Goal: Task Accomplishment & Management: Use online tool/utility

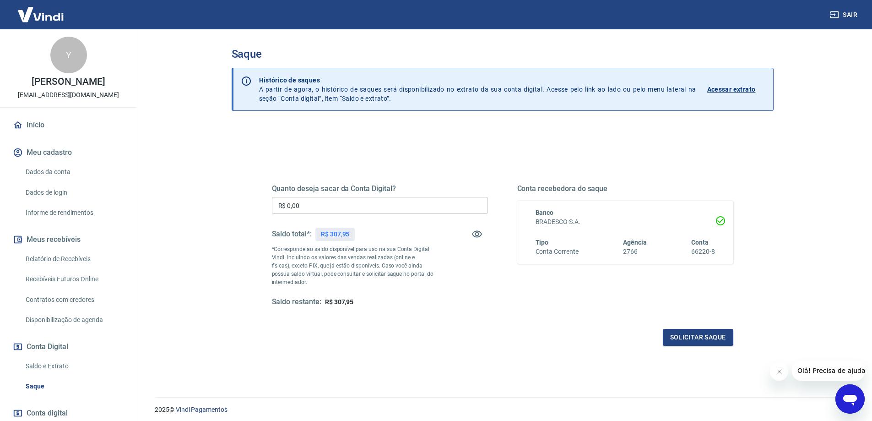
click at [326, 206] on input "R$ 0,00" at bounding box center [380, 205] width 216 height 17
type input "R$ 307,95"
click at [701, 333] on button "Solicitar saque" at bounding box center [698, 337] width 71 height 17
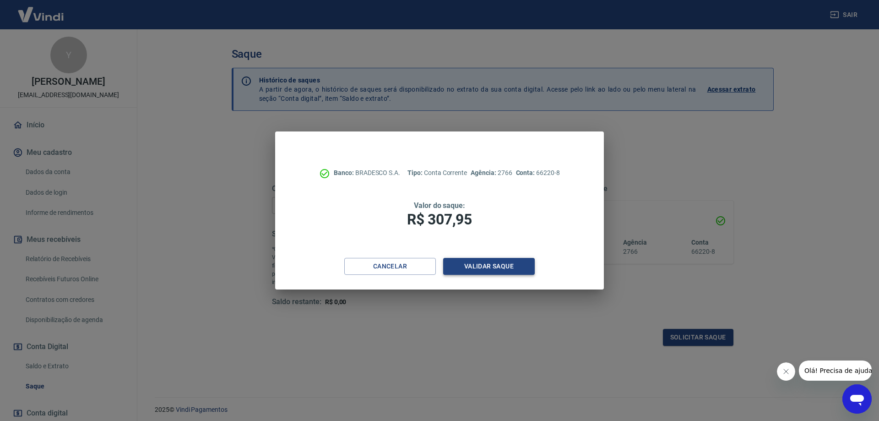
click at [480, 267] on button "Validar saque" at bounding box center [489, 266] width 92 height 17
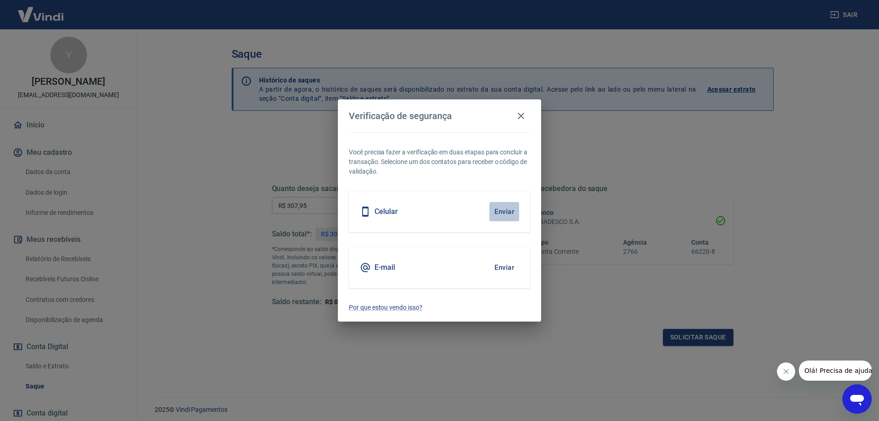
click at [499, 208] on button "Enviar" at bounding box center [505, 211] width 30 height 19
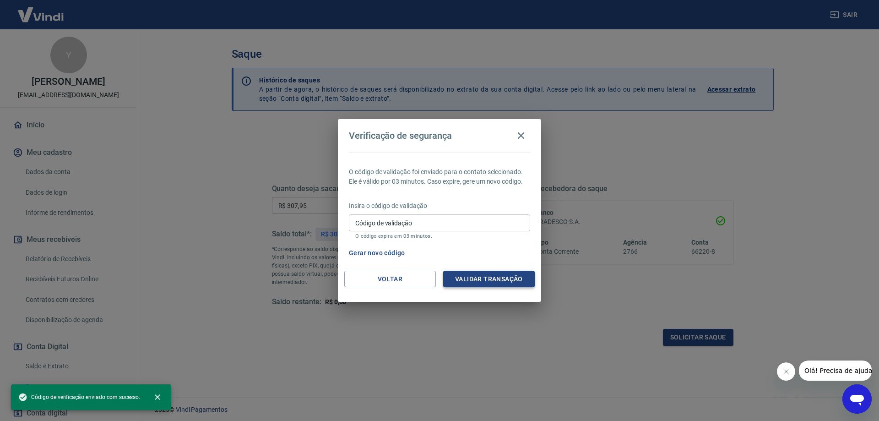
click at [480, 282] on button "Validar transação" at bounding box center [489, 279] width 92 height 17
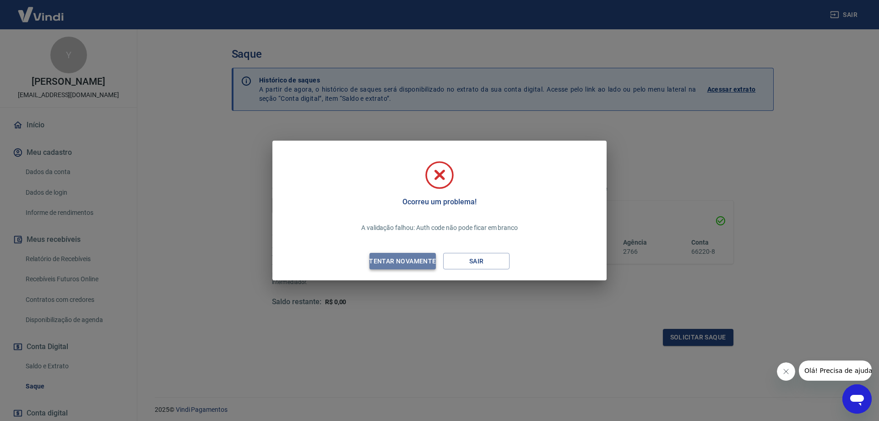
click at [411, 263] on div "Tentar novamente" at bounding box center [402, 261] width 89 height 11
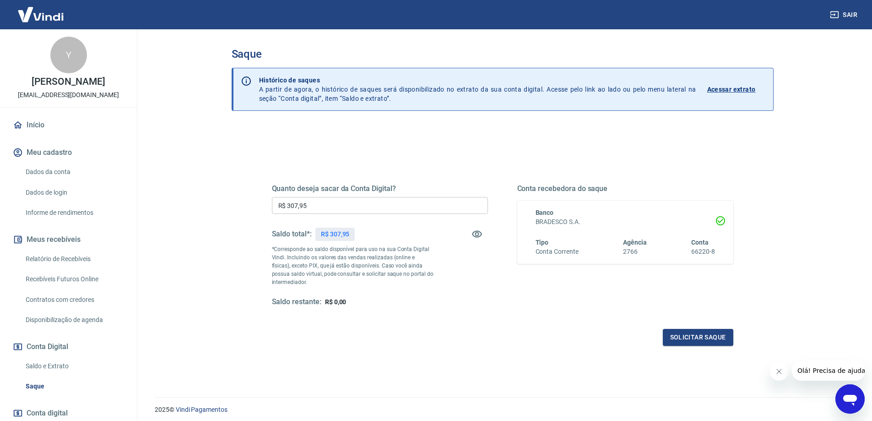
click at [357, 208] on input "R$ 307,95" at bounding box center [380, 205] width 216 height 17
click at [688, 335] on button "Solicitar saque" at bounding box center [698, 337] width 71 height 17
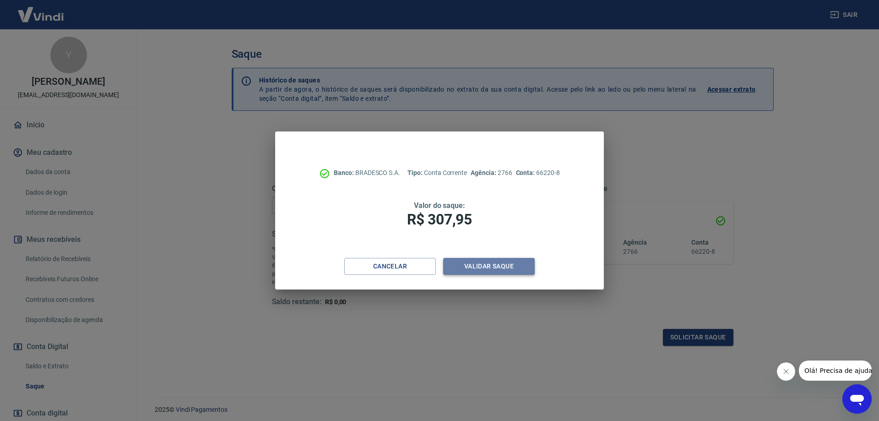
click at [465, 270] on button "Validar saque" at bounding box center [489, 266] width 92 height 17
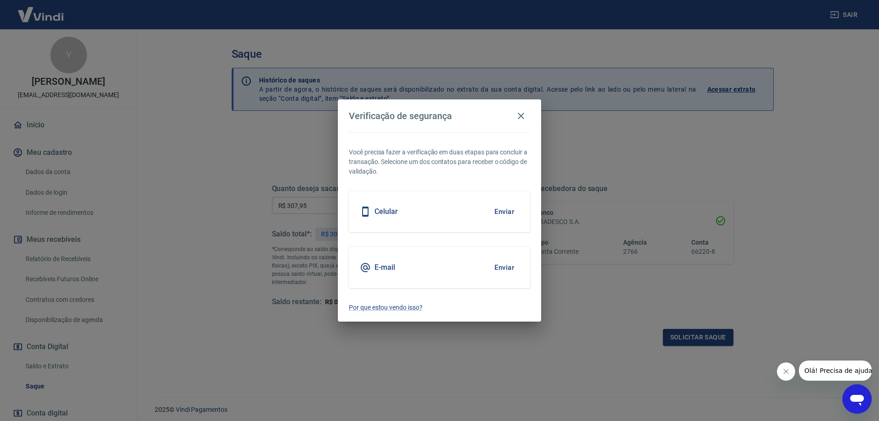
click at [509, 212] on button "Enviar" at bounding box center [505, 211] width 30 height 19
click at [689, 340] on div "Verificação de segurança Você precisa fazer a verificação em duas etapas para c…" at bounding box center [439, 210] width 879 height 421
click at [709, 338] on div "Verificação de segurança Você precisa fazer a verificação em duas etapas para c…" at bounding box center [439, 210] width 879 height 421
click at [520, 110] on icon "button" at bounding box center [521, 115] width 11 height 11
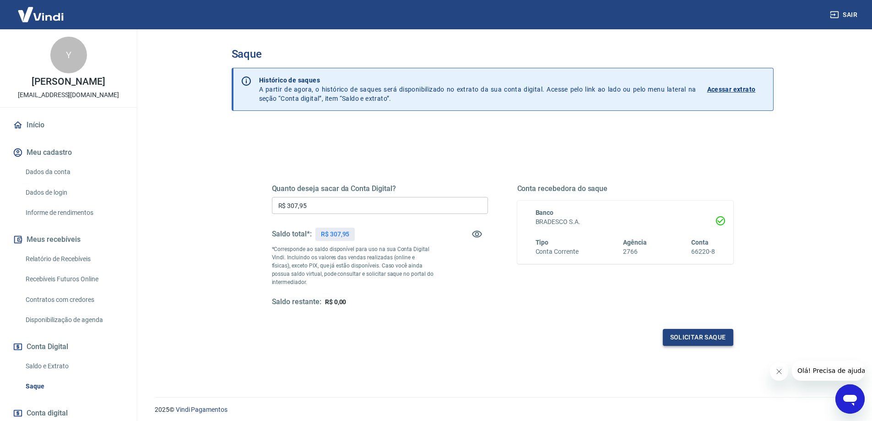
click at [681, 336] on button "Solicitar saque" at bounding box center [698, 337] width 71 height 17
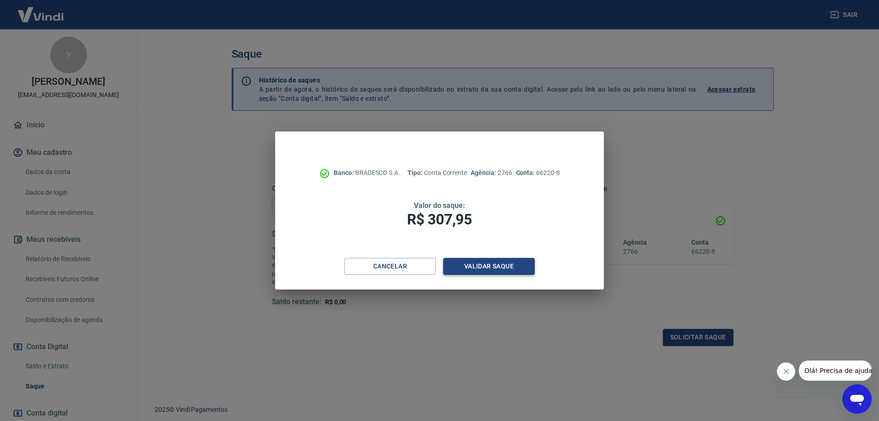
click at [469, 267] on button "Validar saque" at bounding box center [489, 266] width 92 height 17
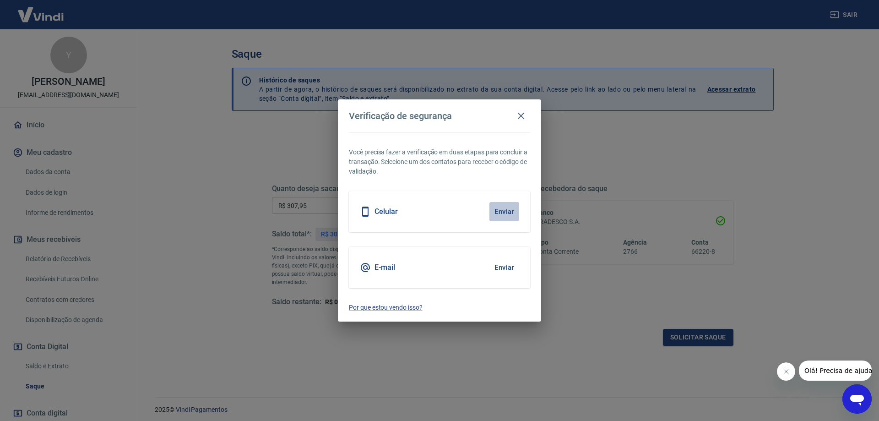
click at [503, 213] on button "Enviar" at bounding box center [505, 211] width 30 height 19
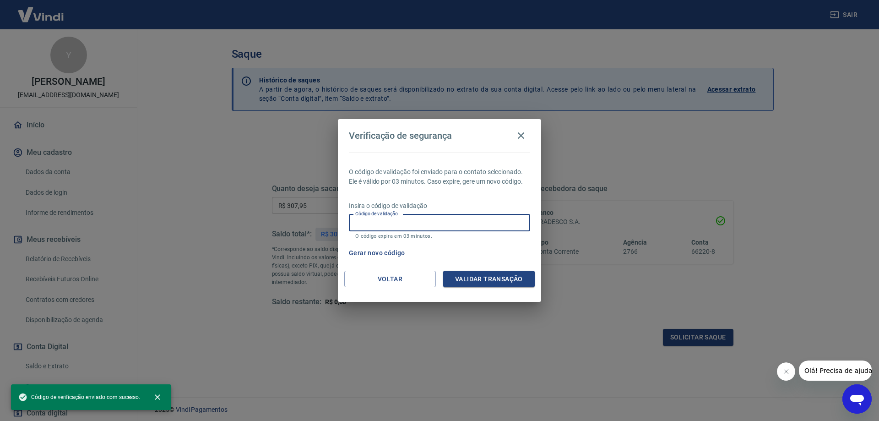
click at [414, 224] on input "Código de validação" at bounding box center [439, 222] width 181 height 17
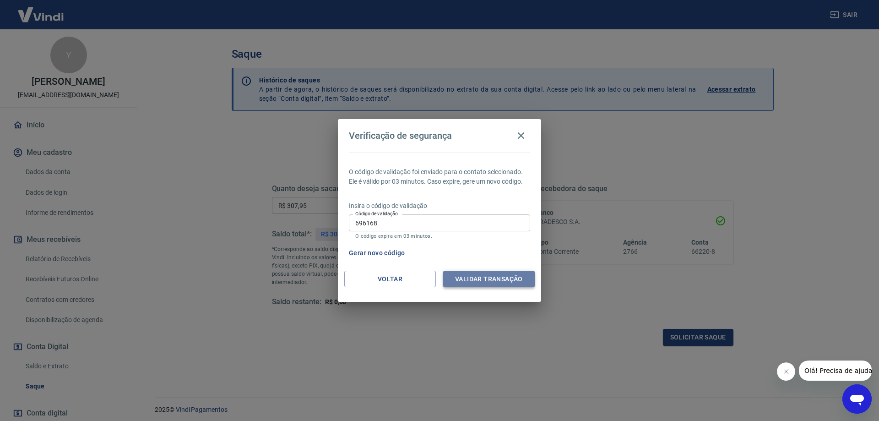
click at [493, 283] on button "Validar transação" at bounding box center [489, 279] width 92 height 17
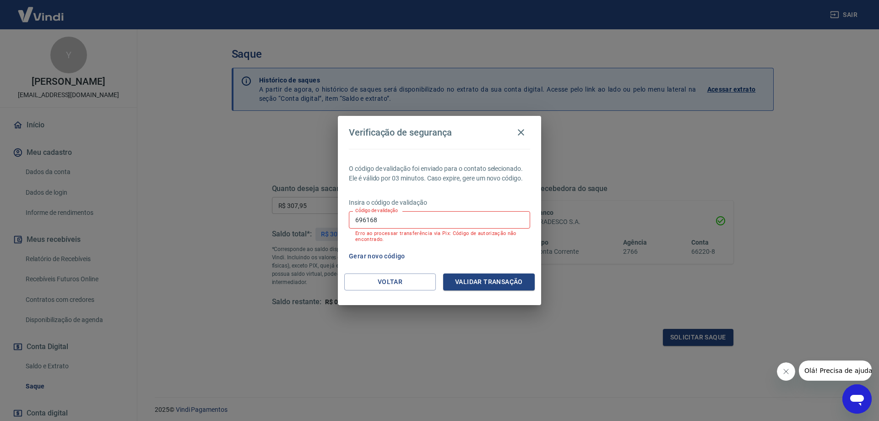
click at [368, 257] on button "Gerar novo código" at bounding box center [377, 256] width 64 height 17
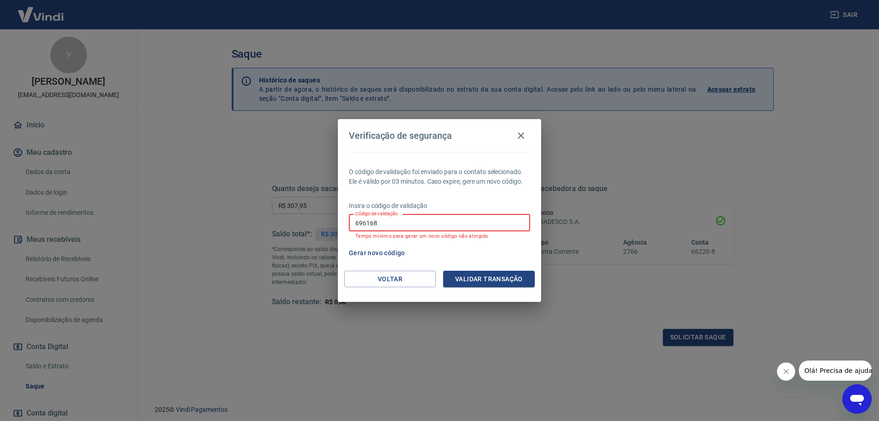
drag, startPoint x: 390, startPoint y: 218, endPoint x: 314, endPoint y: 228, distance: 76.2
click at [314, 228] on div "Verificação de segurança O código de validação foi enviado para o contato selec…" at bounding box center [439, 210] width 879 height 421
type input "511806"
click at [469, 277] on button "Validar transação" at bounding box center [489, 279] width 92 height 17
